Goal: Communication & Community: Answer question/provide support

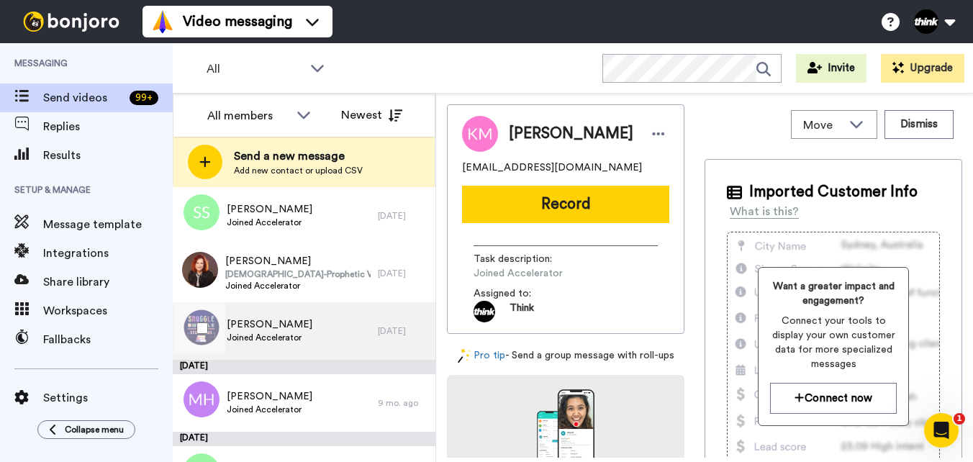
click at [294, 322] on span "[PERSON_NAME]" at bounding box center [270, 324] width 86 height 14
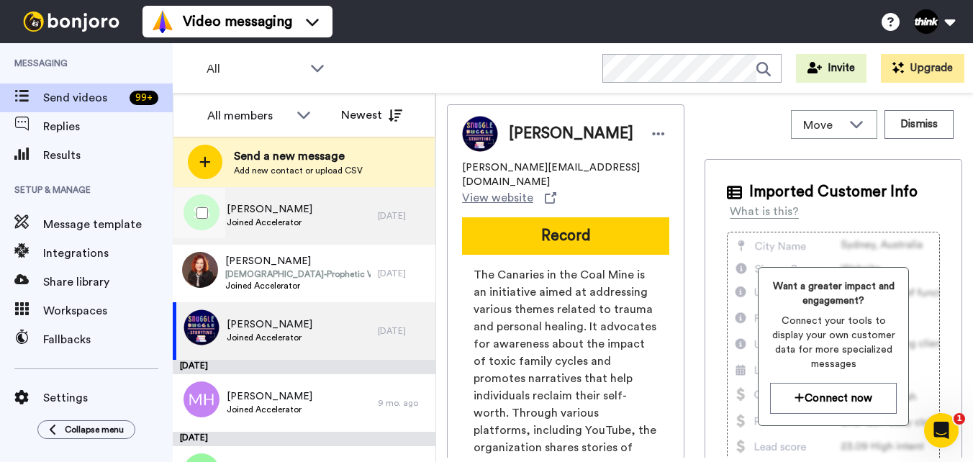
click at [306, 217] on div "Shannon Sayers Joined Accelerator" at bounding box center [275, 216] width 205 height 58
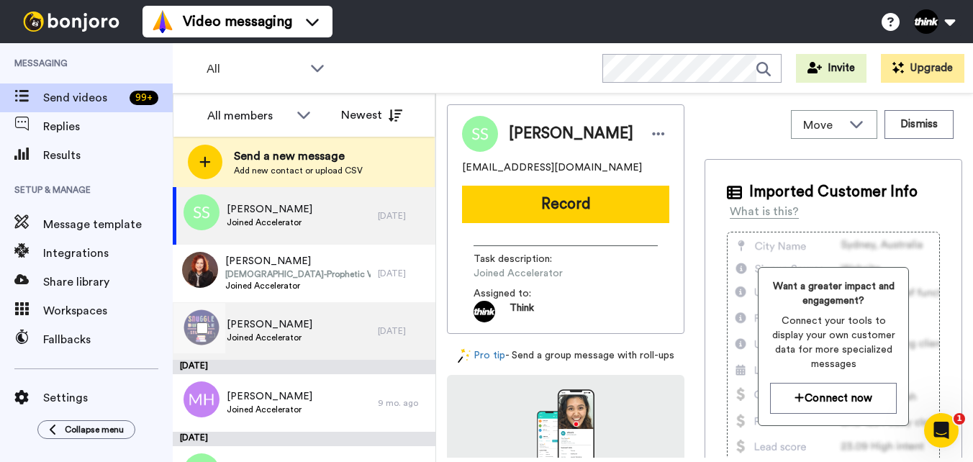
click at [314, 332] on div "Shannon Sayers Joined Accelerator" at bounding box center [275, 331] width 205 height 58
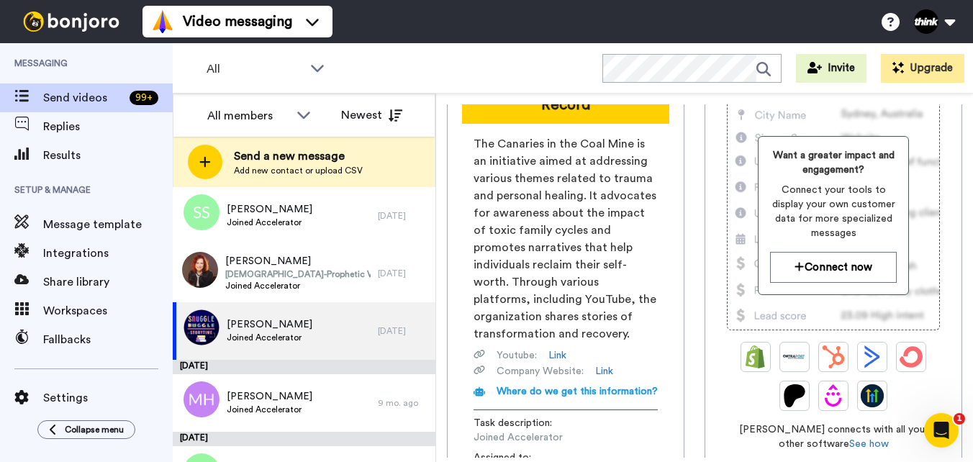
scroll to position [144, 0]
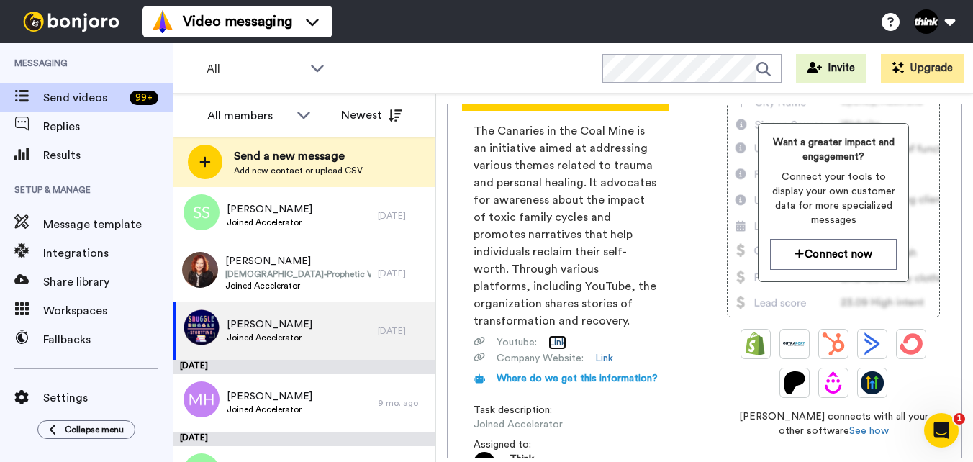
click at [563, 335] on link "Link" at bounding box center [557, 342] width 18 height 14
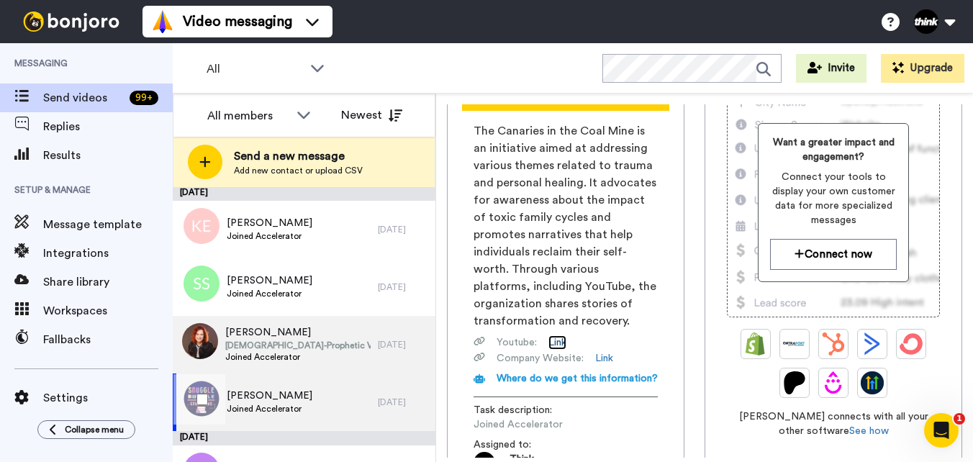
scroll to position [72, 0]
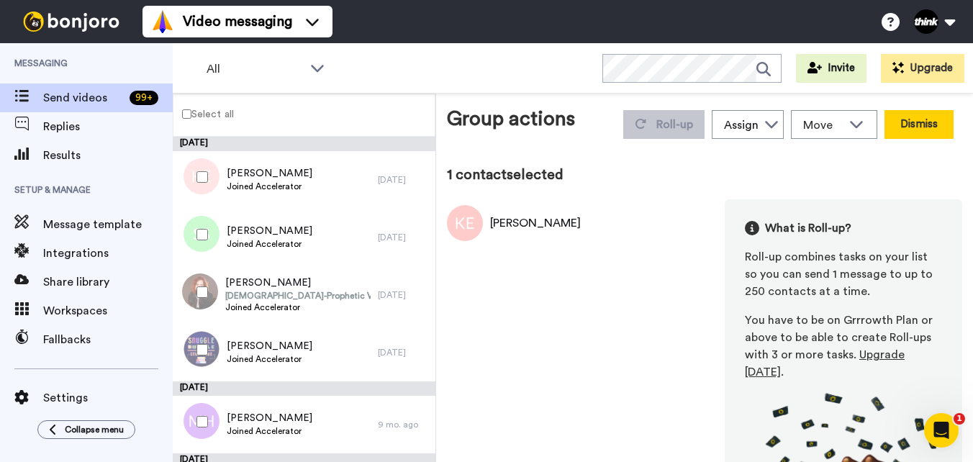
click at [906, 130] on button "Dismiss" at bounding box center [918, 124] width 69 height 29
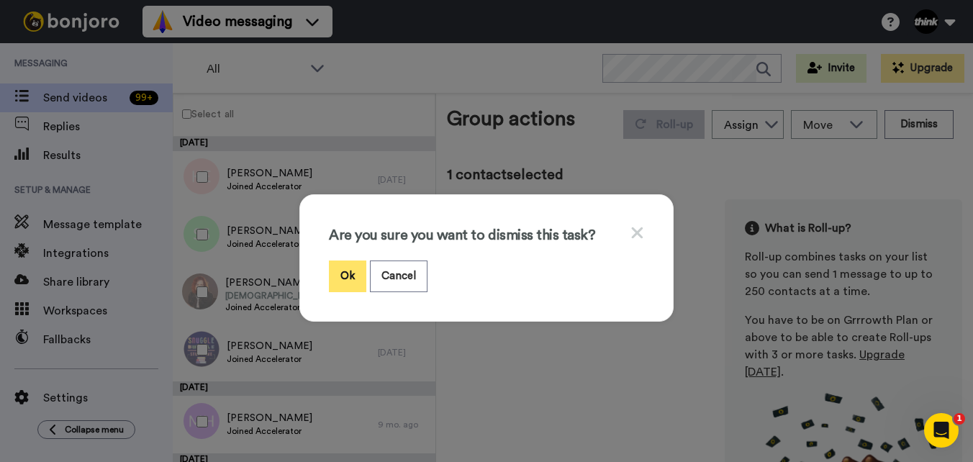
click at [341, 281] on button "Ok" at bounding box center [347, 275] width 37 height 31
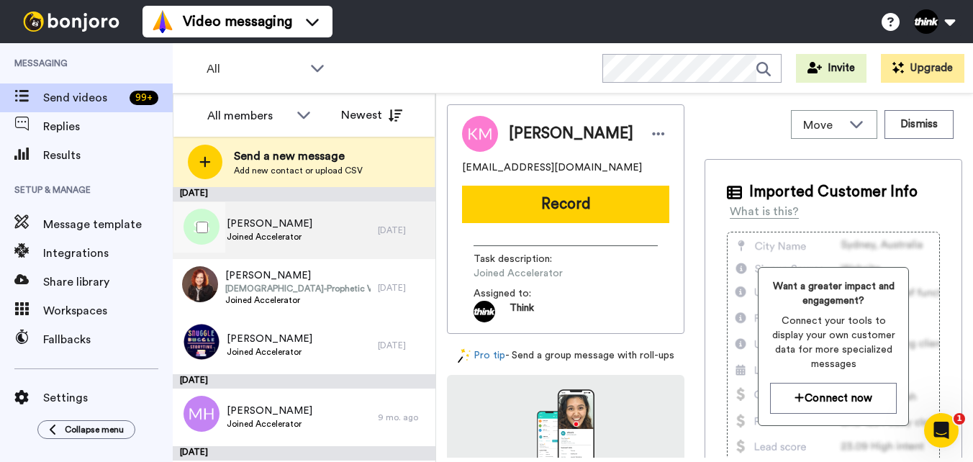
click at [259, 227] on span "[PERSON_NAME]" at bounding box center [270, 224] width 86 height 14
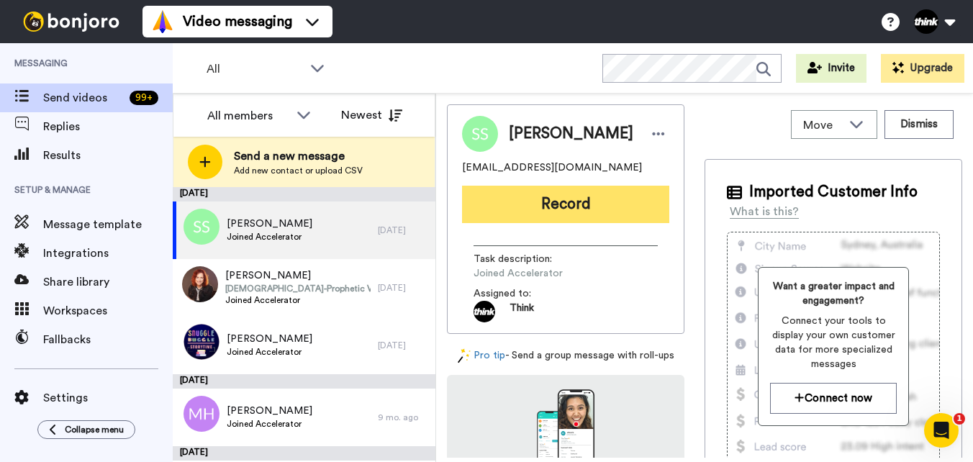
click at [525, 203] on button "Record" at bounding box center [565, 204] width 207 height 37
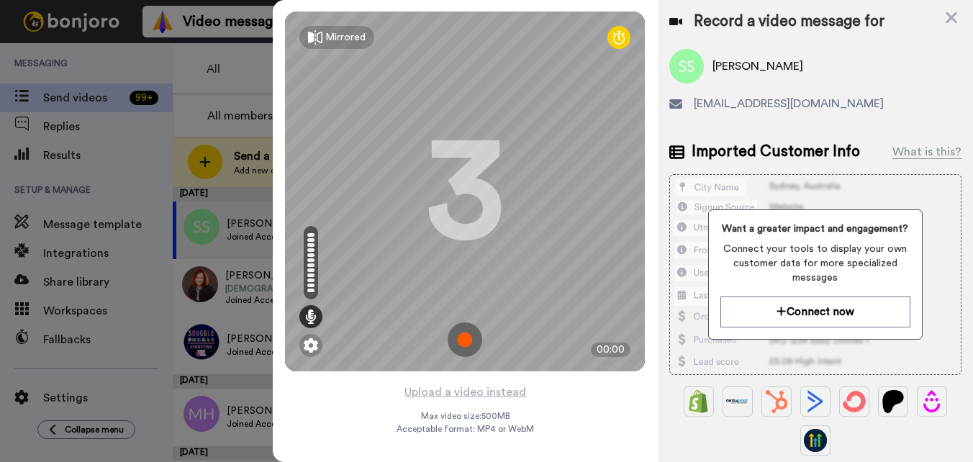
click at [468, 340] on img at bounding box center [465, 339] width 35 height 35
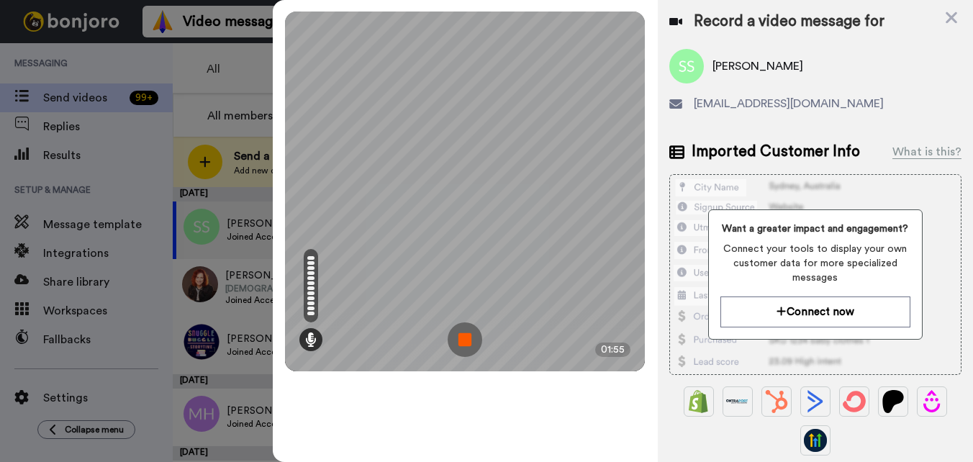
click at [468, 345] on img at bounding box center [465, 339] width 35 height 35
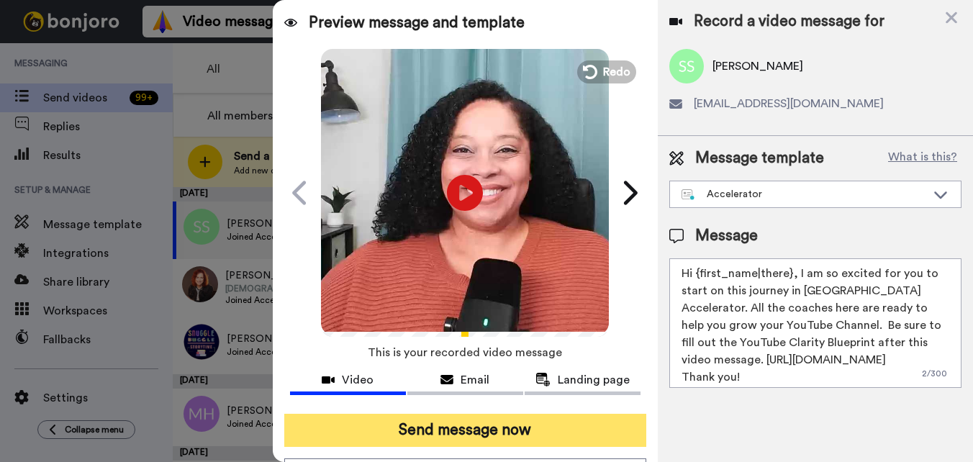
click at [479, 443] on button "Send message now" at bounding box center [465, 430] width 362 height 33
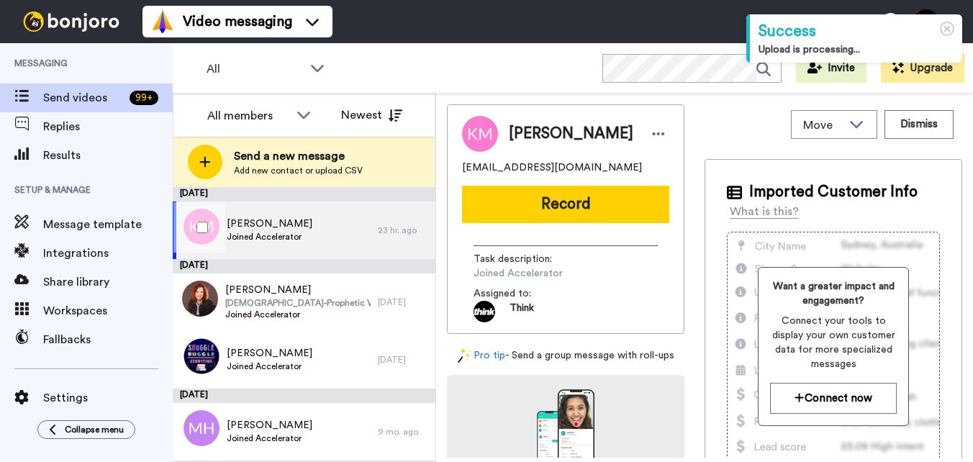
click at [293, 231] on span "Joined Accelerator" at bounding box center [270, 237] width 86 height 12
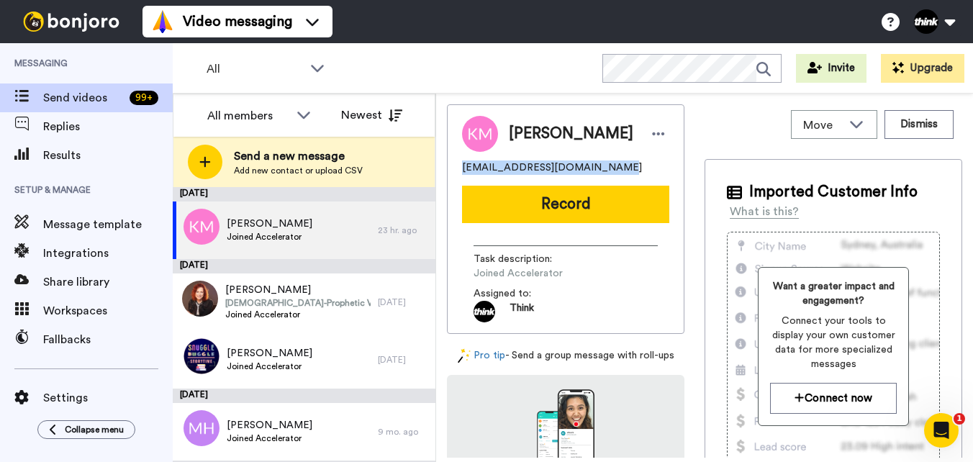
drag, startPoint x: 461, startPoint y: 199, endPoint x: 597, endPoint y: 198, distance: 135.3
click at [597, 198] on div "Kristina McPherson-Dusard astoldbycanadianimmigrants@gmail.com Record Task desc…" at bounding box center [565, 219] width 237 height 230
copy span "astoldbycanadianimmigrants@"
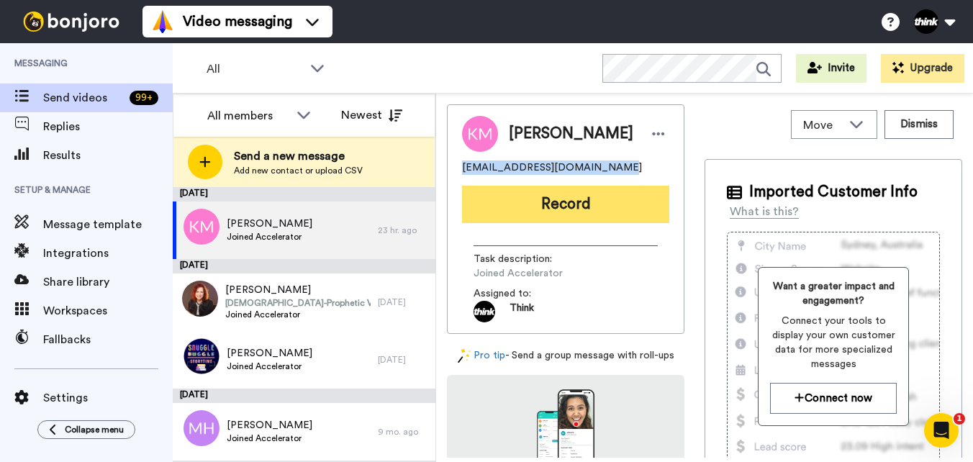
click at [529, 223] on button "Record" at bounding box center [565, 204] width 207 height 37
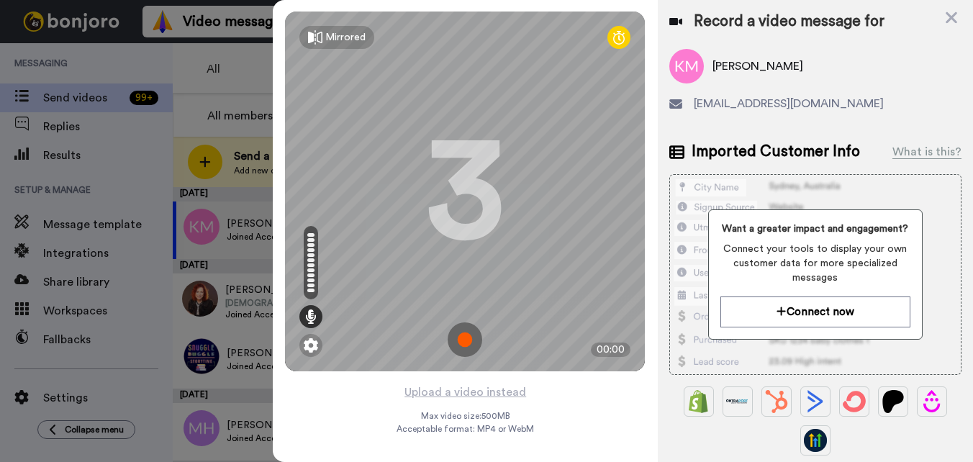
click at [465, 343] on img at bounding box center [465, 339] width 35 height 35
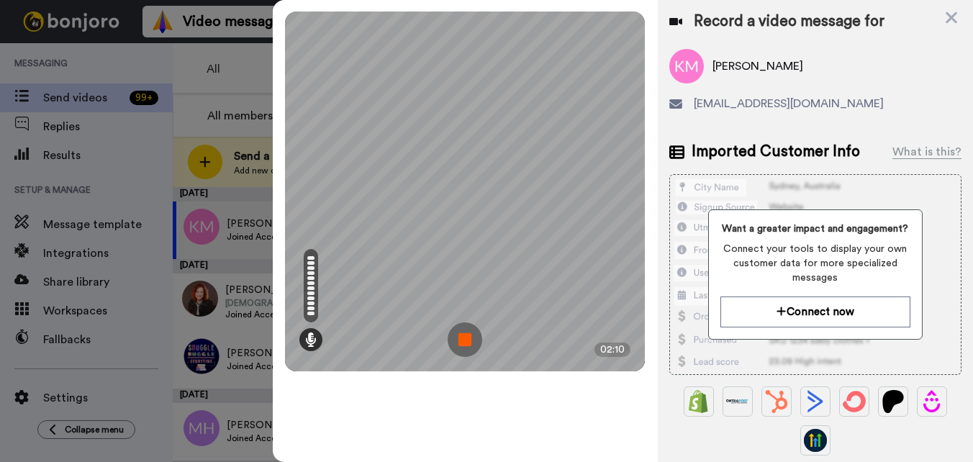
click at [466, 340] on img at bounding box center [465, 339] width 35 height 35
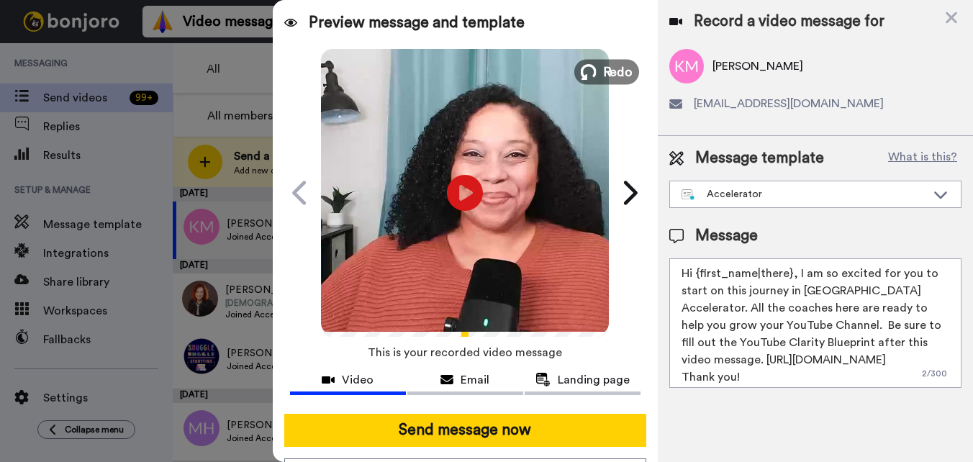
click at [596, 65] on button "Redo" at bounding box center [606, 71] width 65 height 25
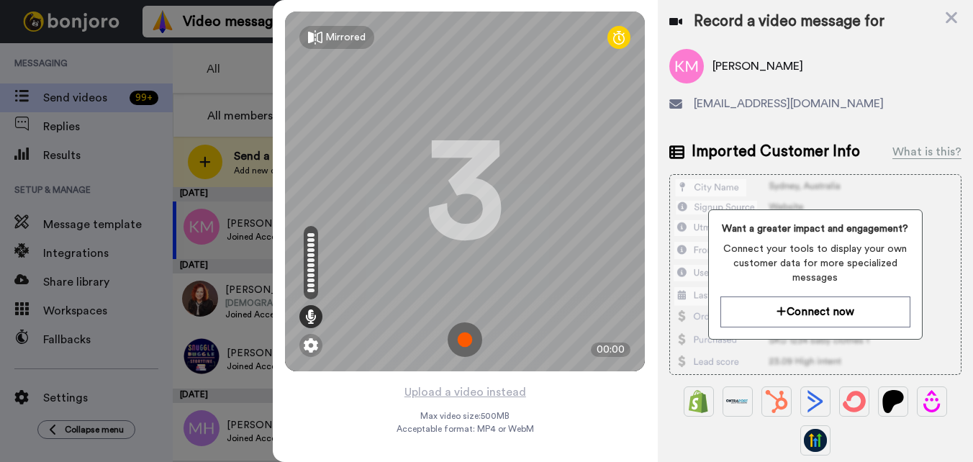
click at [463, 340] on img at bounding box center [465, 339] width 35 height 35
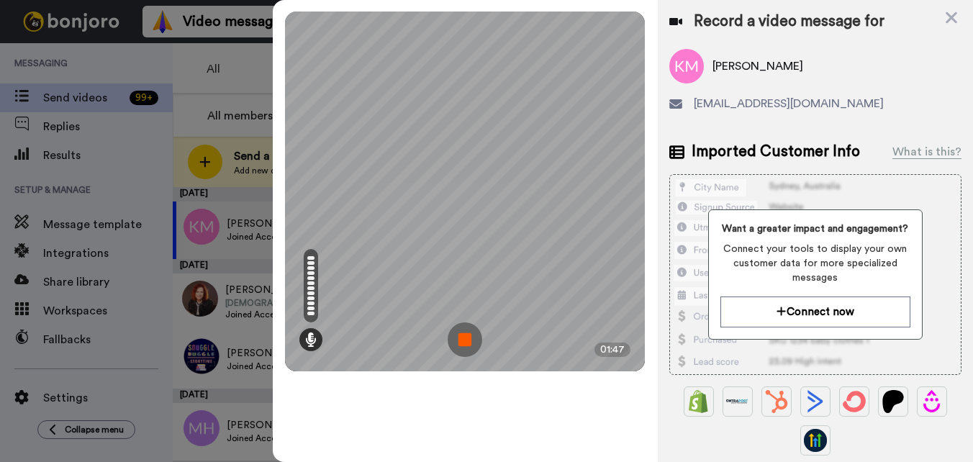
click at [458, 335] on img at bounding box center [465, 339] width 35 height 35
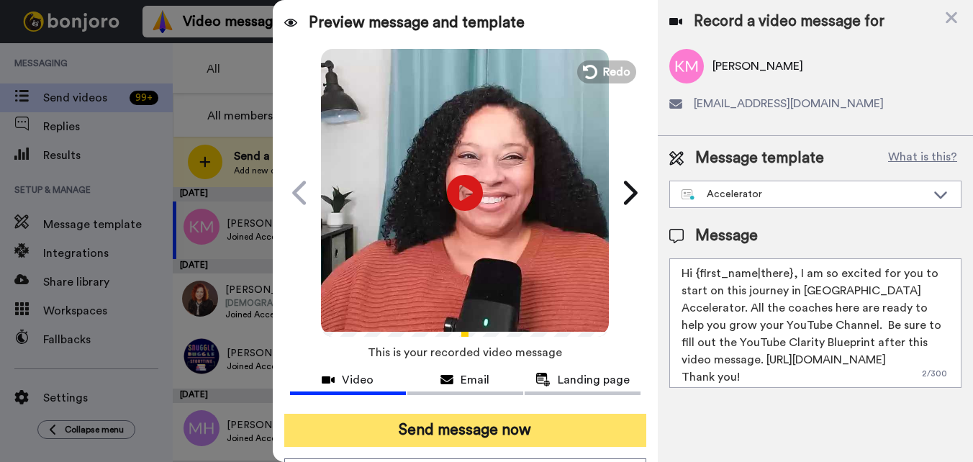
click at [430, 430] on button "Send message now" at bounding box center [465, 430] width 362 height 33
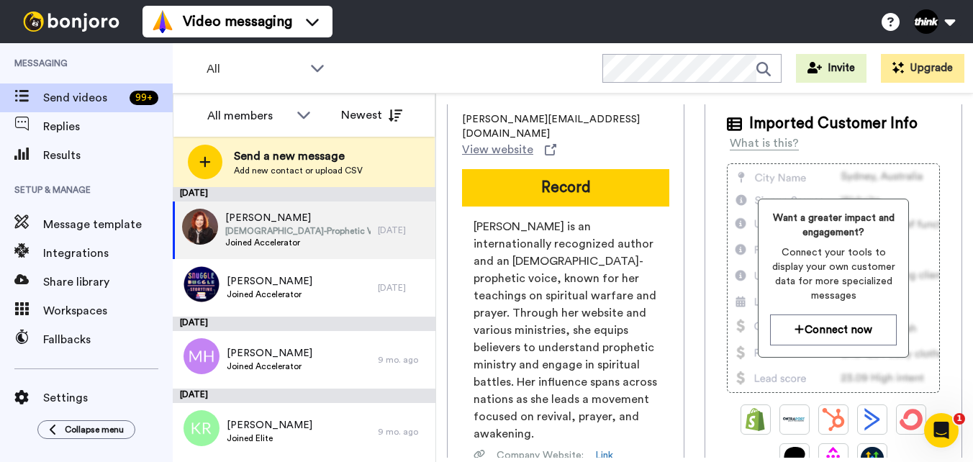
scroll to position [72, 0]
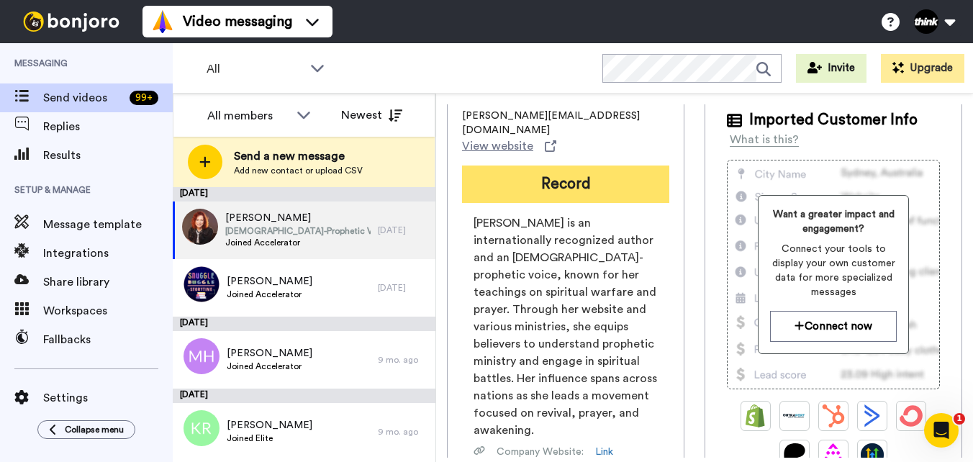
click at [561, 166] on button "Record" at bounding box center [565, 184] width 207 height 37
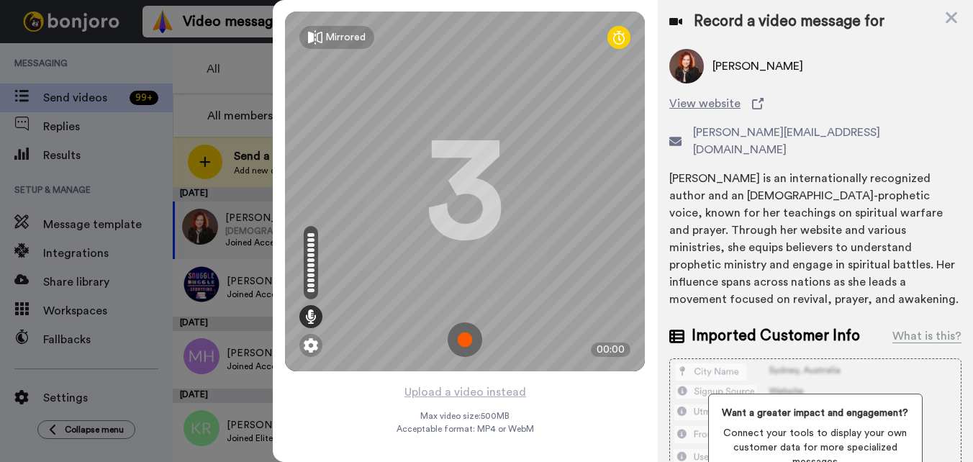
click at [466, 346] on img at bounding box center [465, 339] width 35 height 35
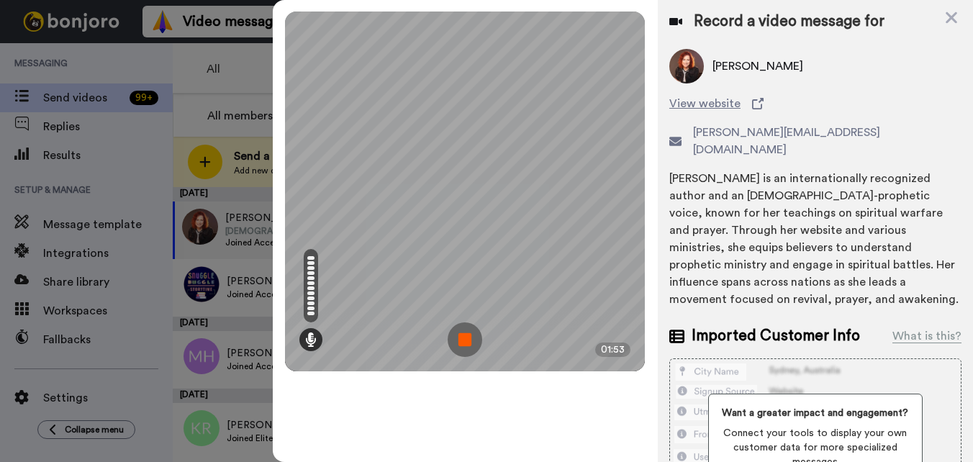
click at [471, 337] on img at bounding box center [465, 339] width 35 height 35
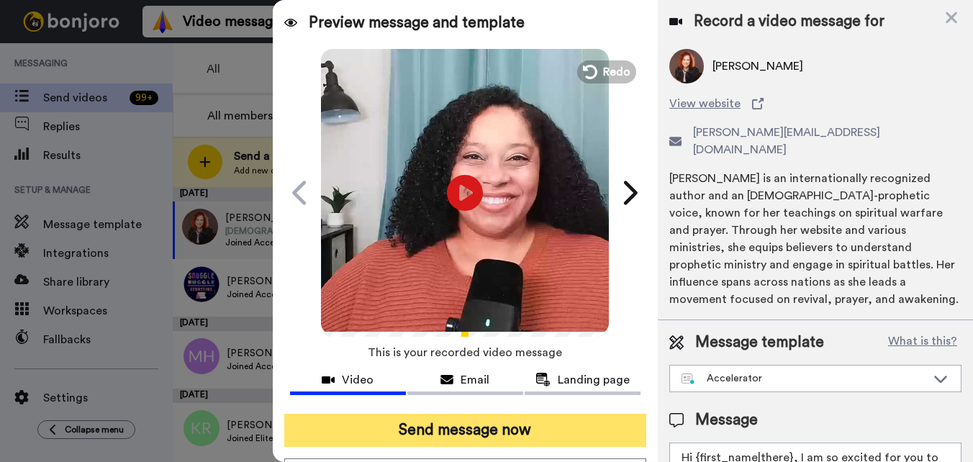
click at [443, 430] on button "Send message now" at bounding box center [465, 430] width 362 height 33
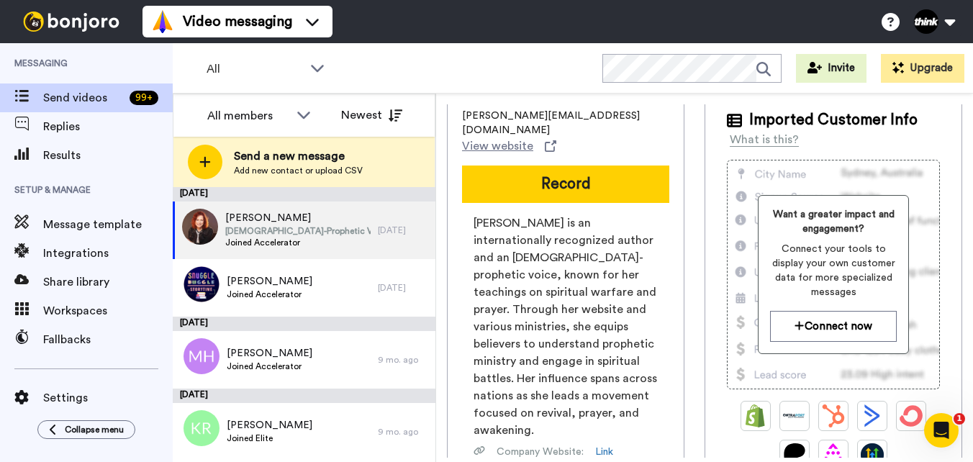
scroll to position [0, 0]
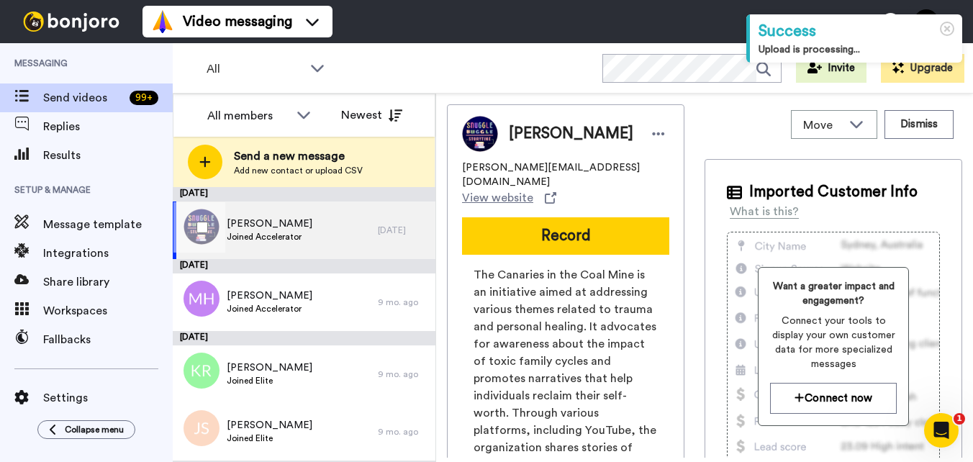
click at [330, 223] on div "Shannon Sayers Joined Accelerator" at bounding box center [275, 230] width 205 height 58
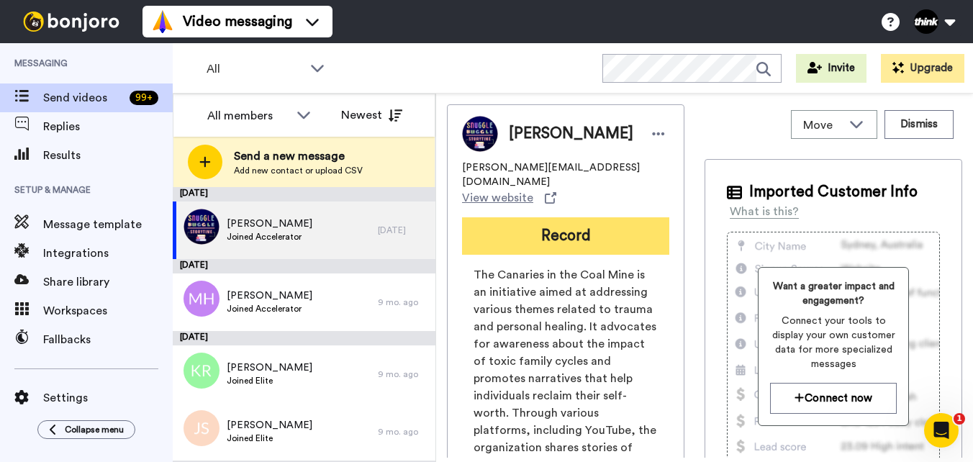
click at [522, 230] on button "Record" at bounding box center [565, 235] width 207 height 37
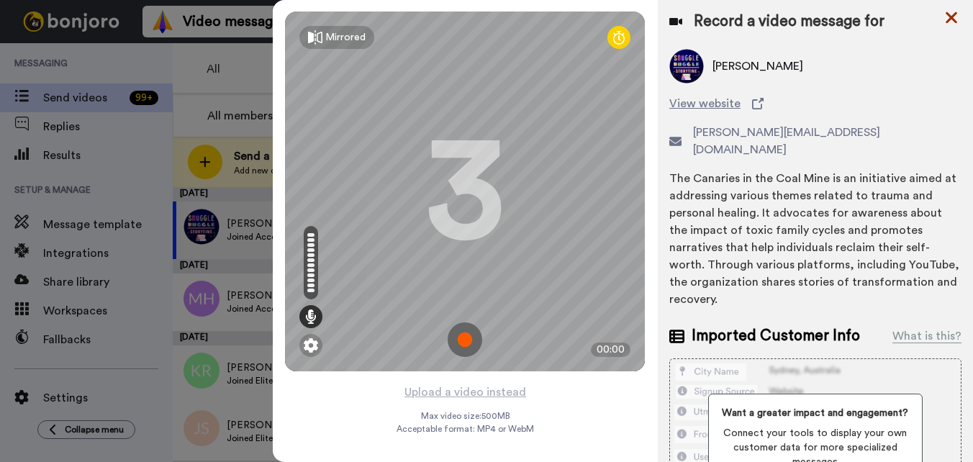
click at [953, 17] on icon at bounding box center [952, 18] width 12 height 12
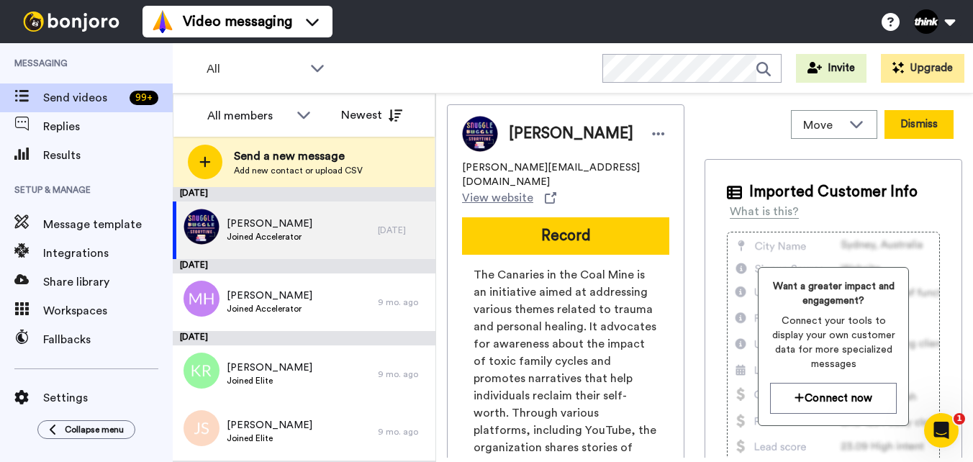
click at [910, 117] on button "Dismiss" at bounding box center [918, 124] width 69 height 29
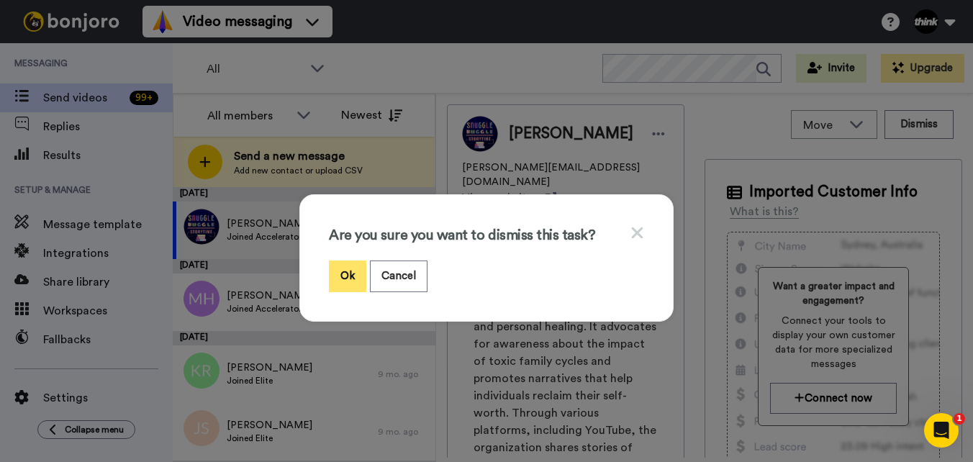
click at [341, 277] on button "Ok" at bounding box center [347, 275] width 37 height 31
